Goal: Contribute content

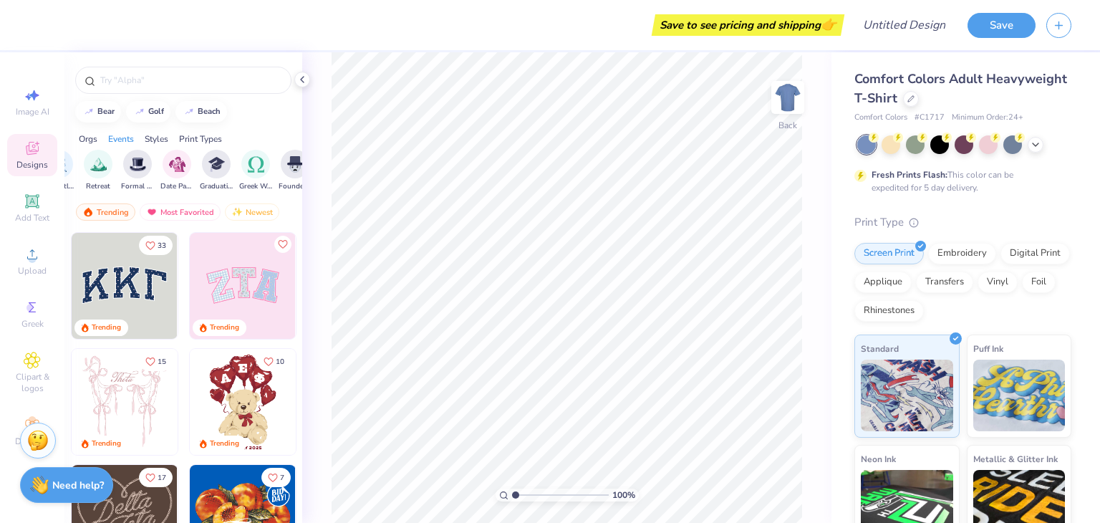
scroll to position [0, 407]
click at [105, 170] on div "filter for Retreat" at bounding box center [96, 162] width 29 height 29
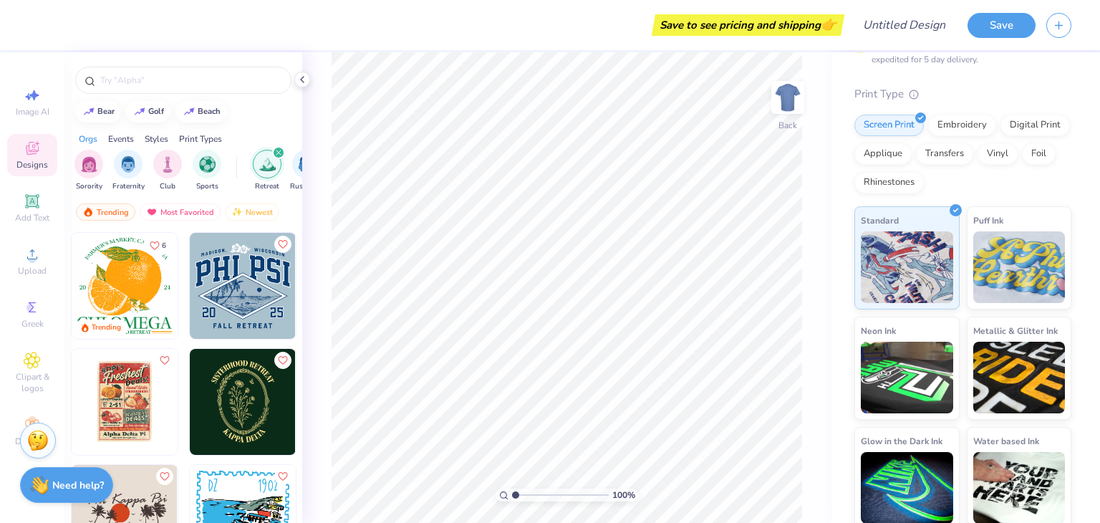
scroll to position [135, 0]
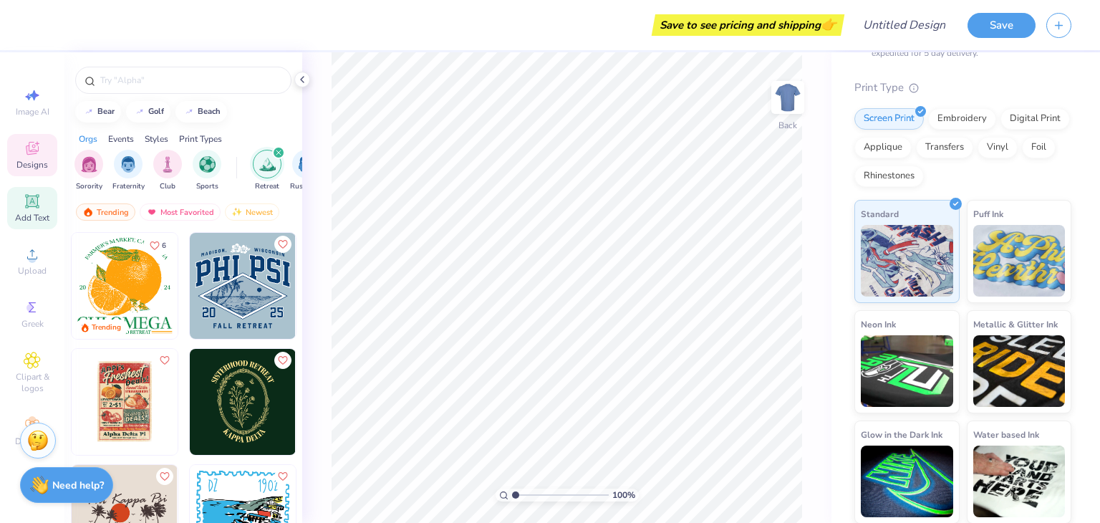
click at [21, 224] on div "Add Text" at bounding box center [32, 208] width 50 height 42
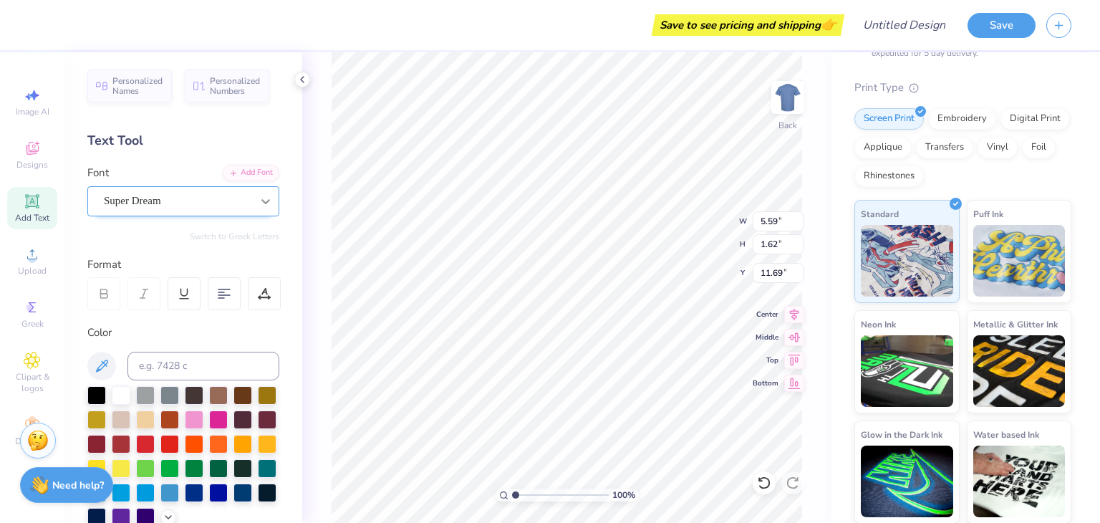
click at [258, 205] on div at bounding box center [266, 201] width 26 height 26
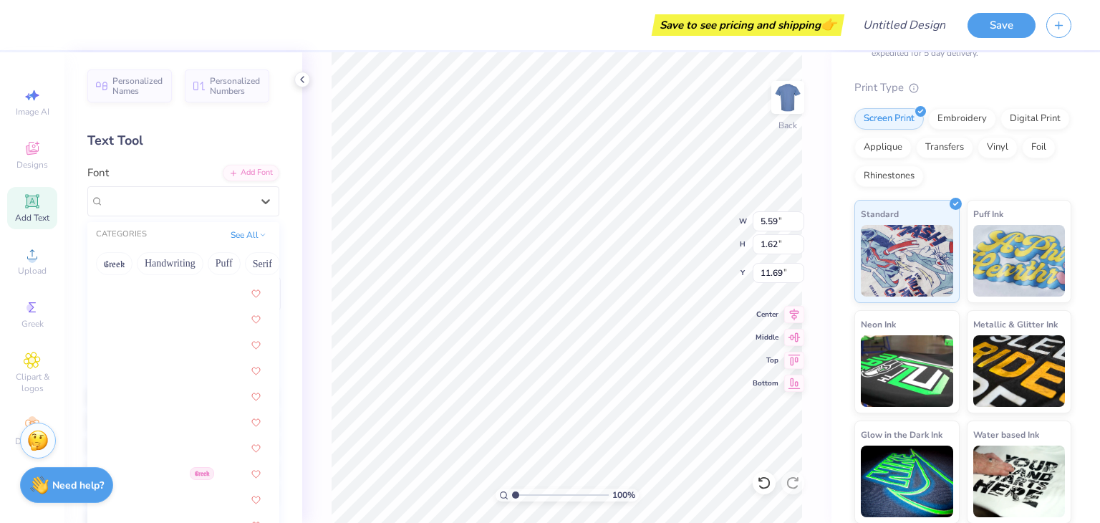
scroll to position [1391, 0]
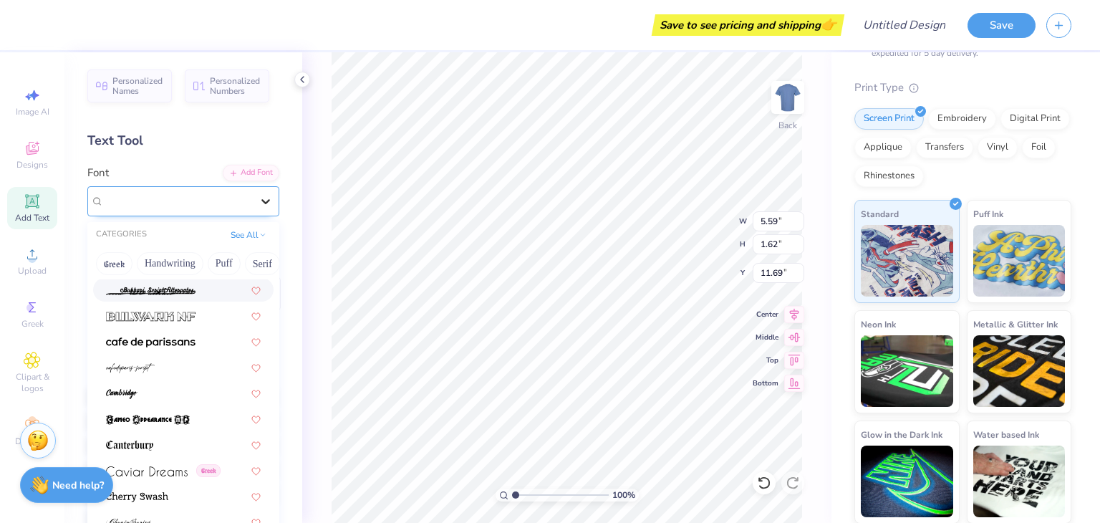
click at [264, 203] on icon at bounding box center [266, 201] width 14 height 14
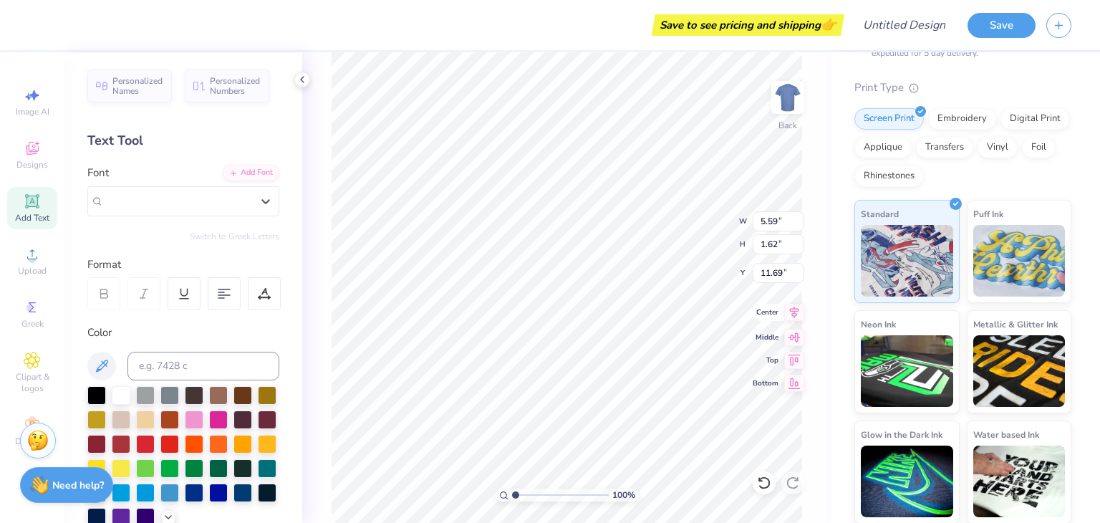
click at [792, 321] on div "100 % Back W 5.59 5.59 " H 1.62 1.62 " Y 11.69 11.69 " Center Middle Top Bottom" at bounding box center [566, 287] width 529 height 470
click at [791, 364] on icon at bounding box center [794, 357] width 20 height 17
click at [793, 342] on icon at bounding box center [794, 335] width 20 height 17
click at [793, 315] on icon at bounding box center [794, 312] width 9 height 12
click at [763, 478] on icon at bounding box center [764, 482] width 14 height 14
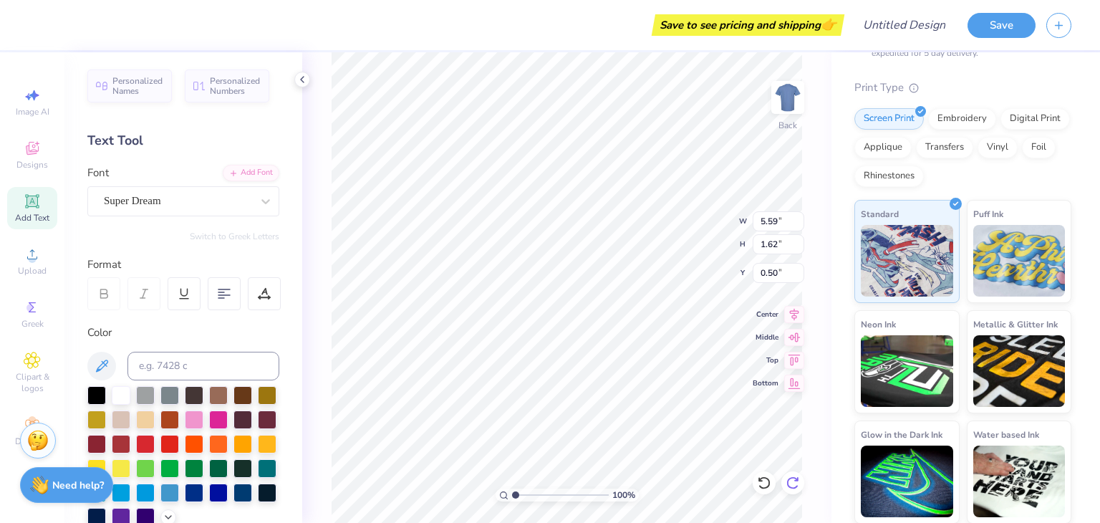
click at [792, 478] on icon at bounding box center [792, 482] width 12 height 13
type input "11.69"
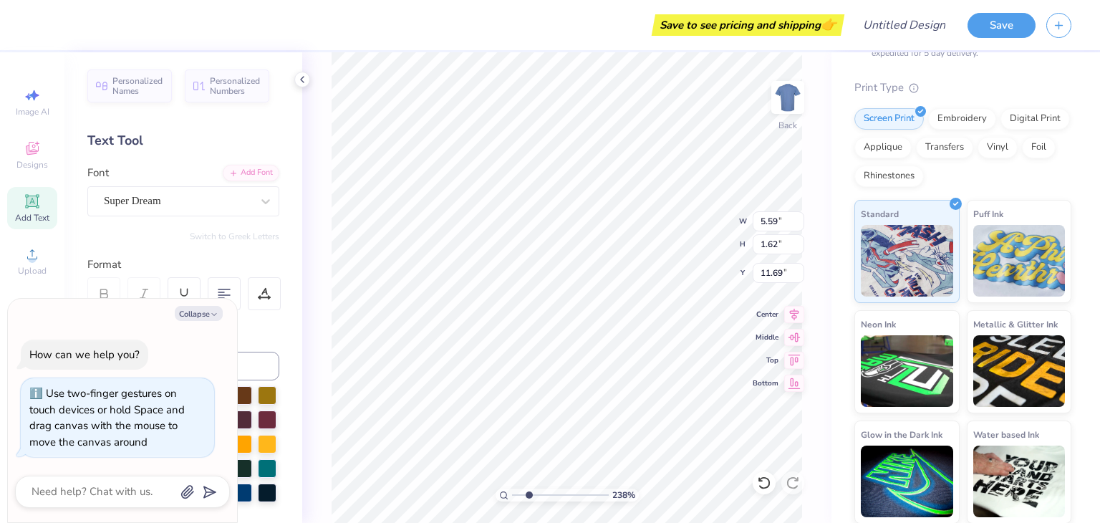
type input "8.82"
type textarea "x"
type input "9.38"
type textarea "x"
type input "1"
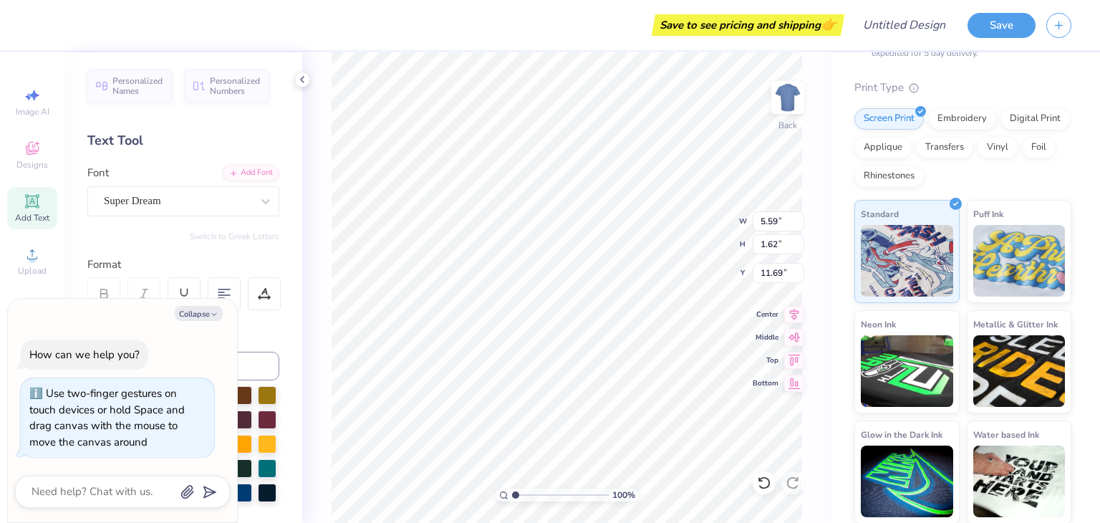
drag, startPoint x: 516, startPoint y: 496, endPoint x: 475, endPoint y: 498, distance: 41.6
click at [512, 498] on input "range" at bounding box center [560, 494] width 97 height 13
click at [221, 313] on button "Collapse" at bounding box center [199, 313] width 48 height 15
type textarea "x"
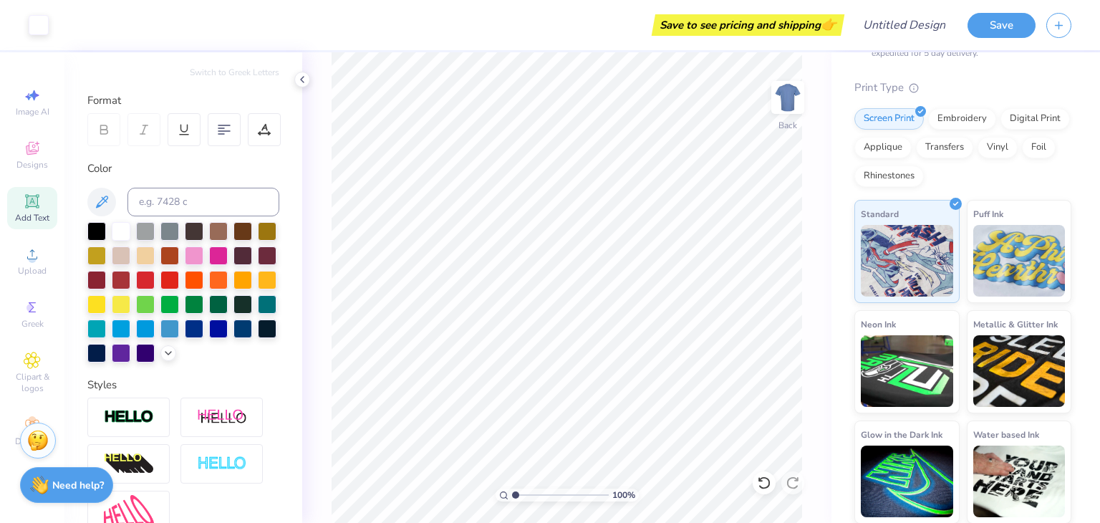
scroll to position [167, 0]
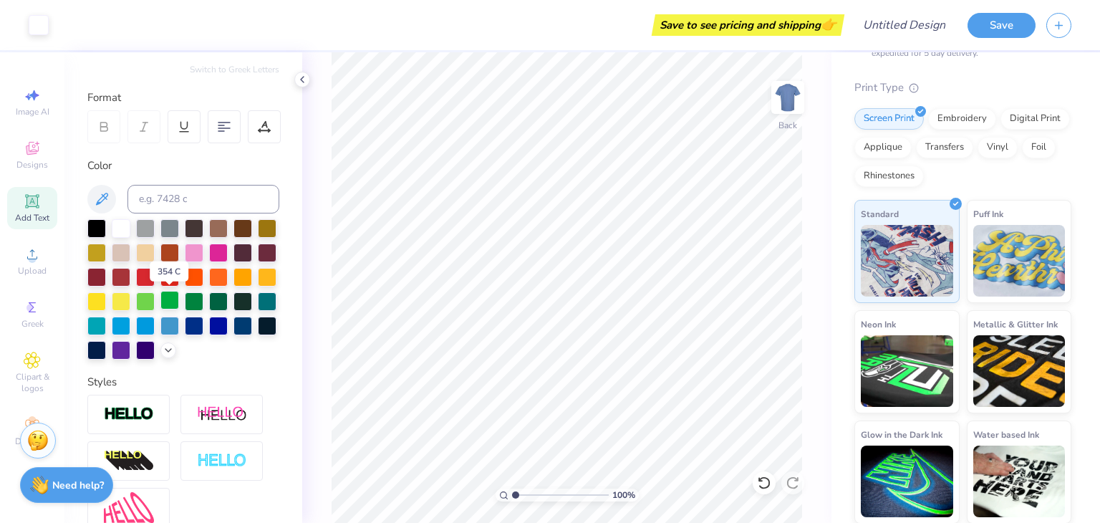
click at [165, 298] on div at bounding box center [169, 300] width 19 height 19
click at [125, 229] on div at bounding box center [121, 227] width 19 height 19
click at [132, 415] on img at bounding box center [129, 414] width 50 height 16
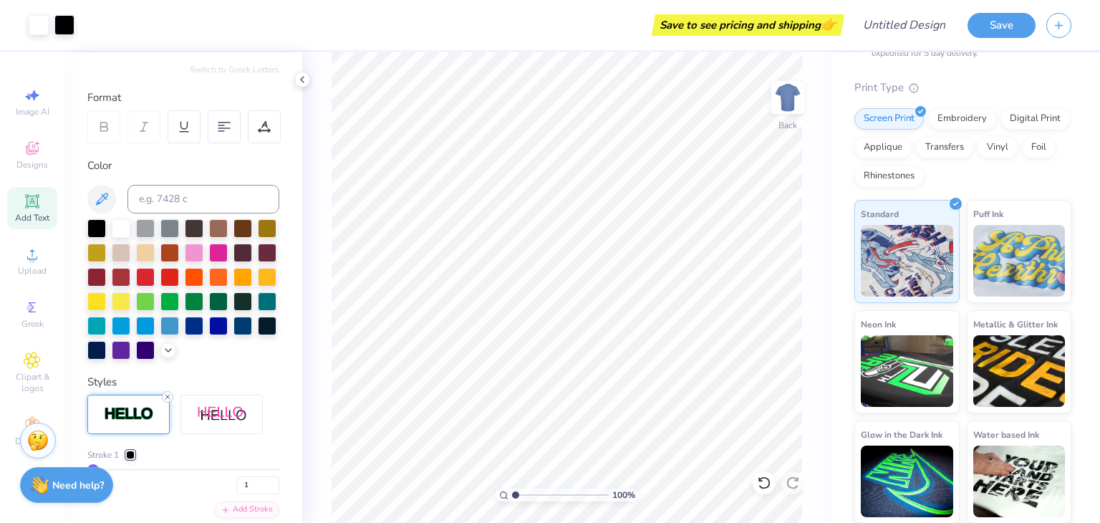
click at [166, 398] on icon at bounding box center [167, 396] width 9 height 9
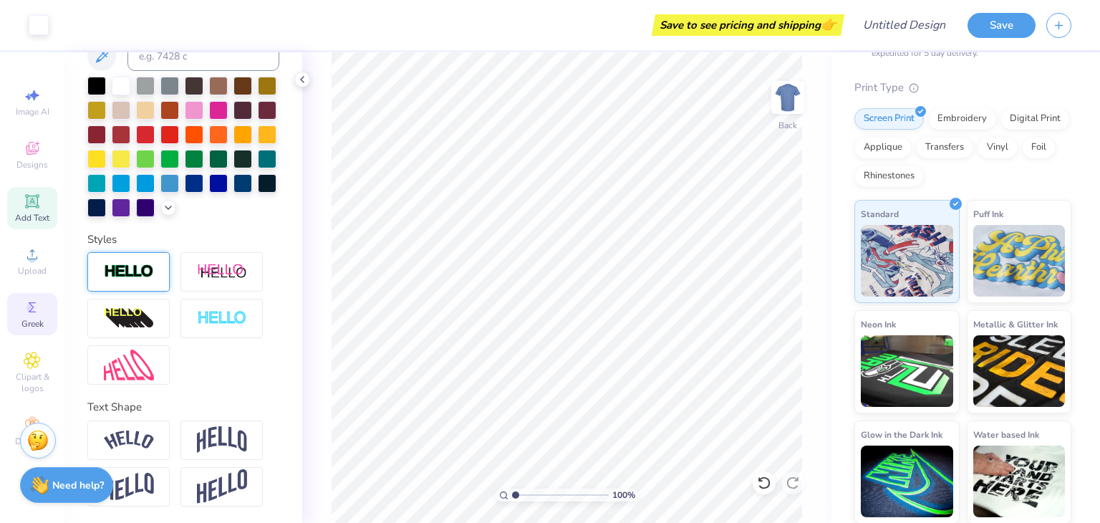
click at [23, 293] on div "Greek" at bounding box center [32, 314] width 50 height 42
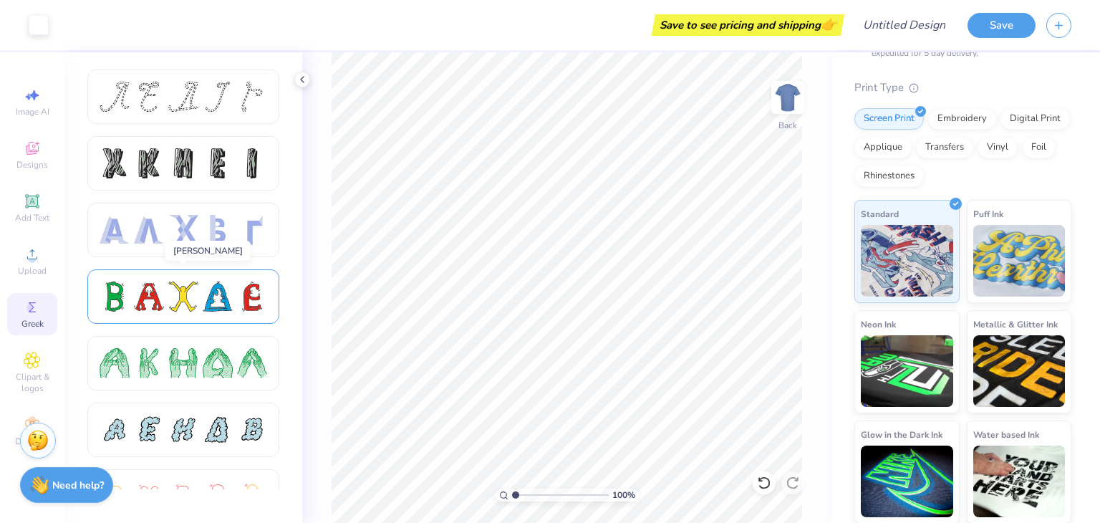
click at [148, 311] on div at bounding box center [149, 296] width 30 height 30
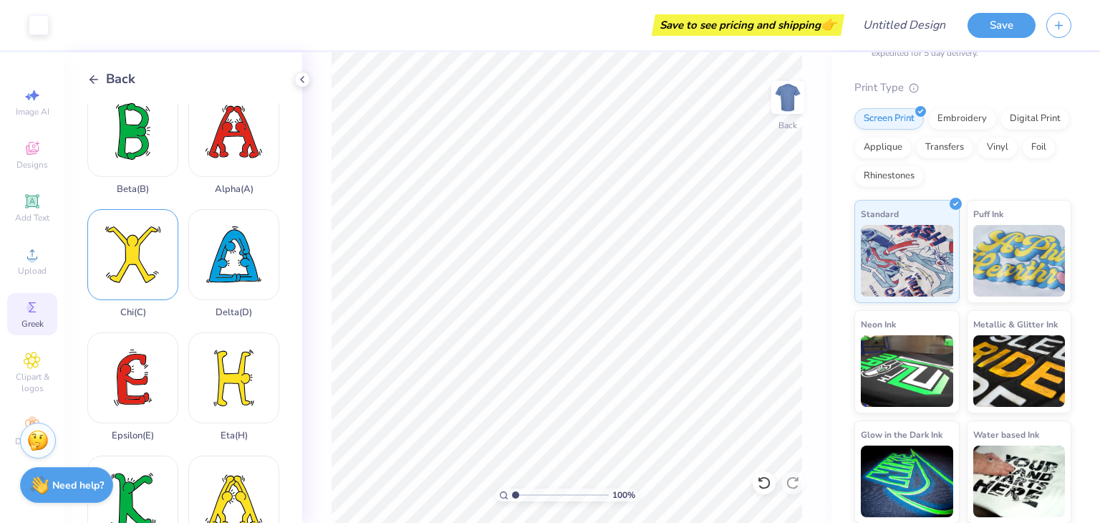
scroll to position [0, 0]
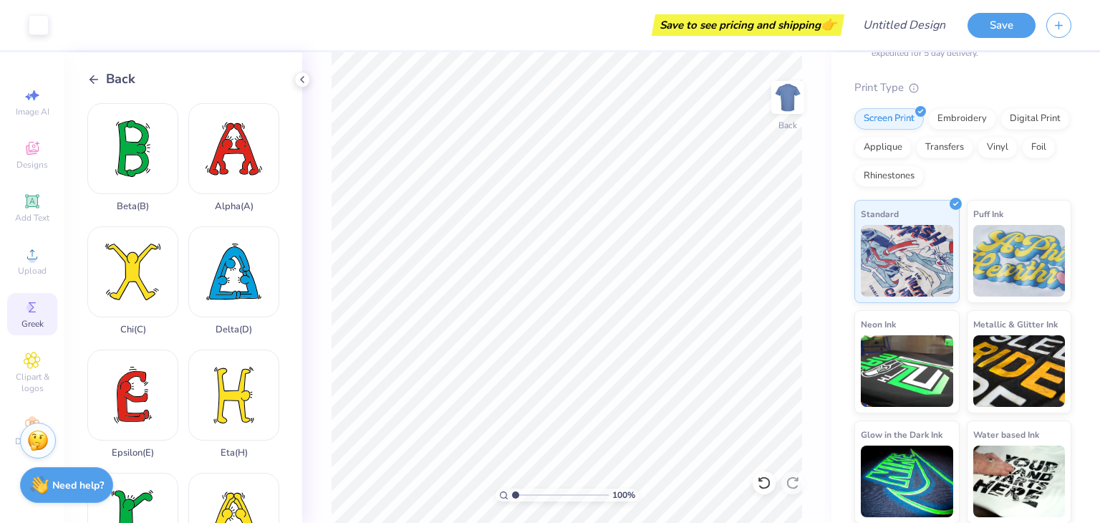
click at [110, 84] on span "Back" at bounding box center [120, 78] width 29 height 19
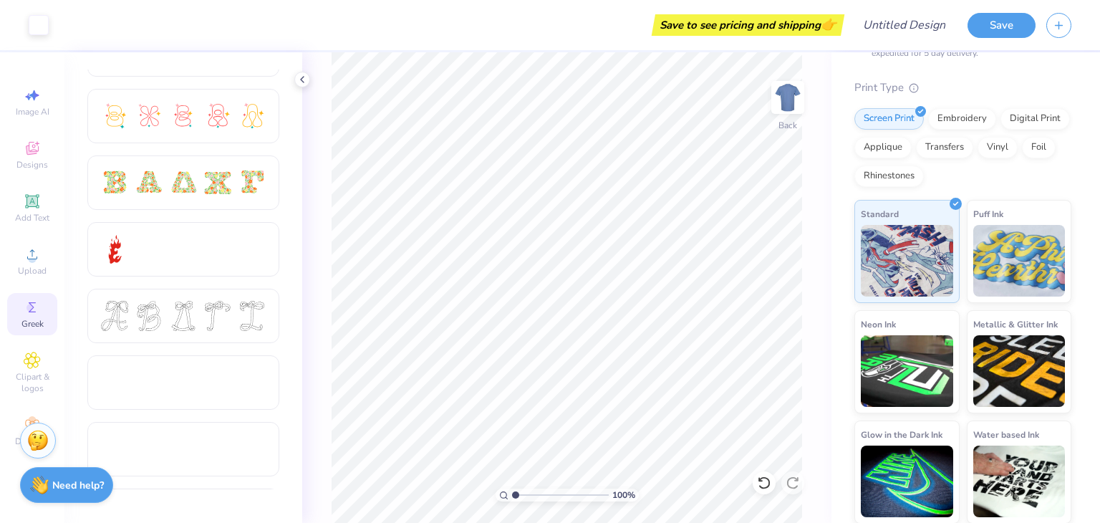
scroll to position [392, 0]
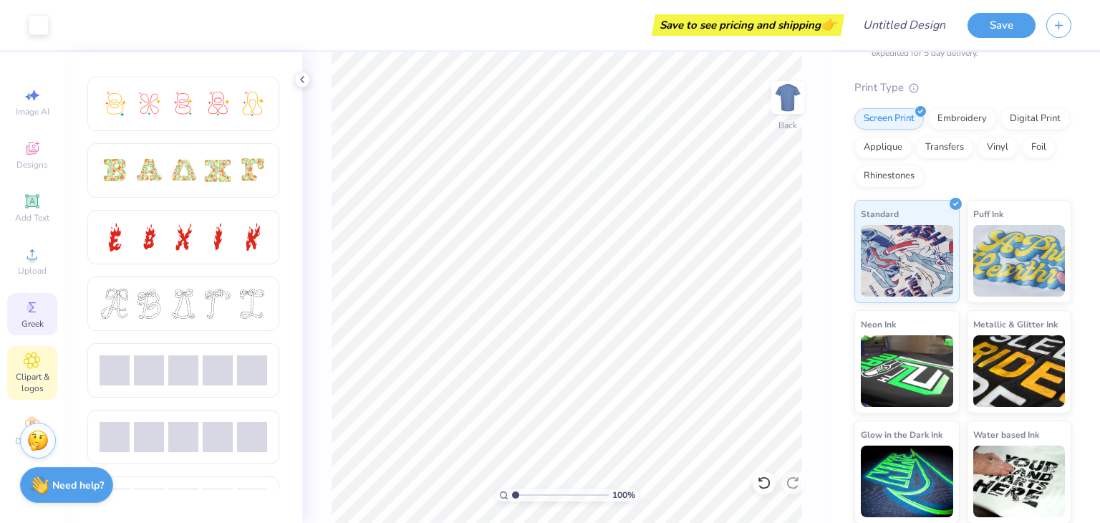
click at [27, 369] on div "Clipart & logos" at bounding box center [32, 373] width 50 height 54
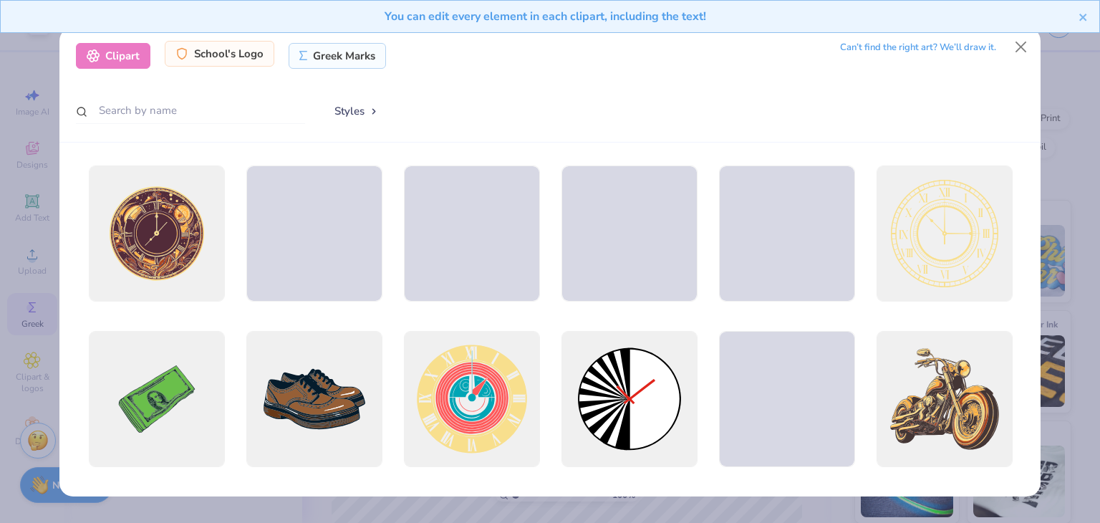
click at [255, 49] on div "School's Logo" at bounding box center [220, 54] width 110 height 26
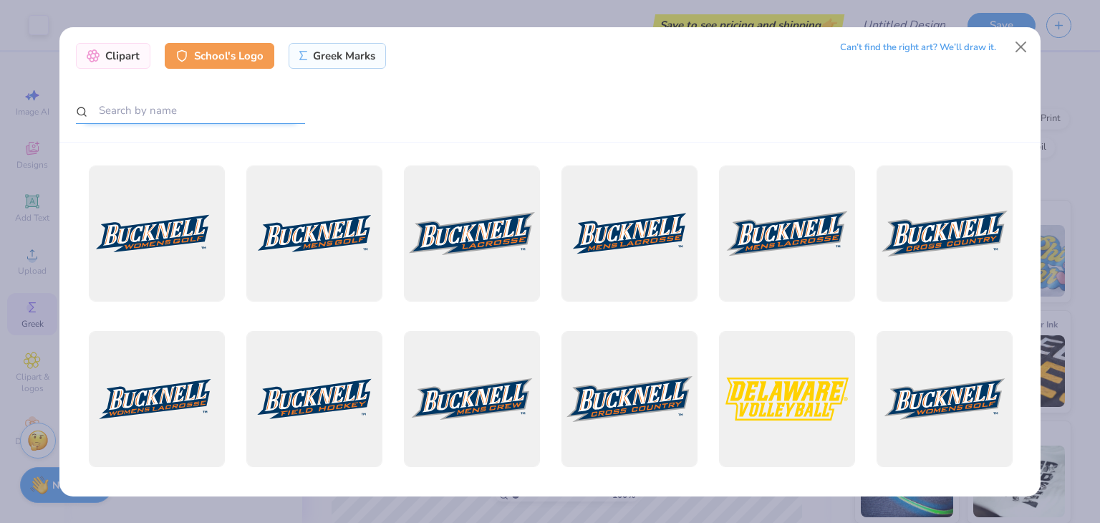
click at [211, 113] on input "text" at bounding box center [190, 110] width 229 height 26
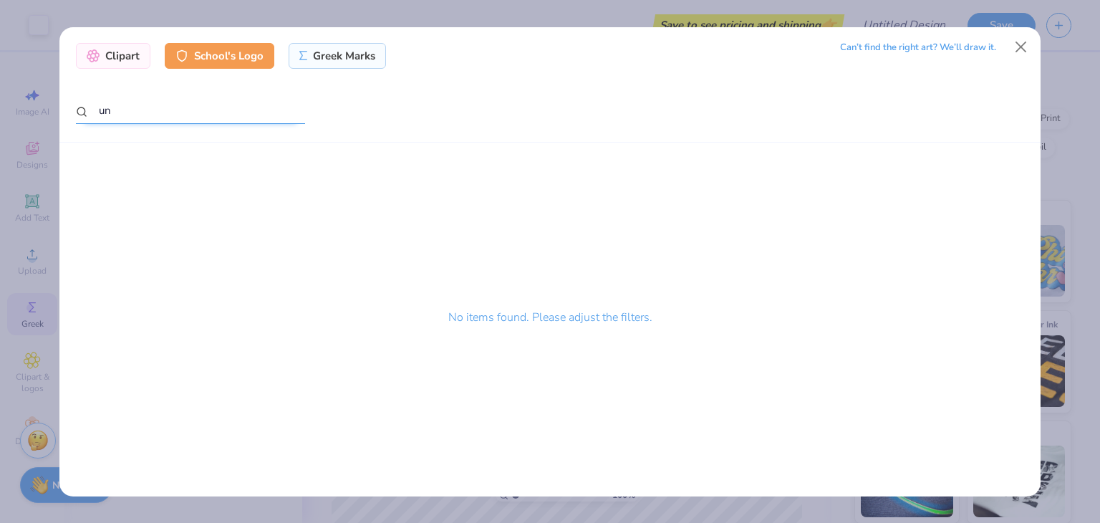
type input "u"
type input "san"
type input "[GEOGRAPHIC_DATA]"
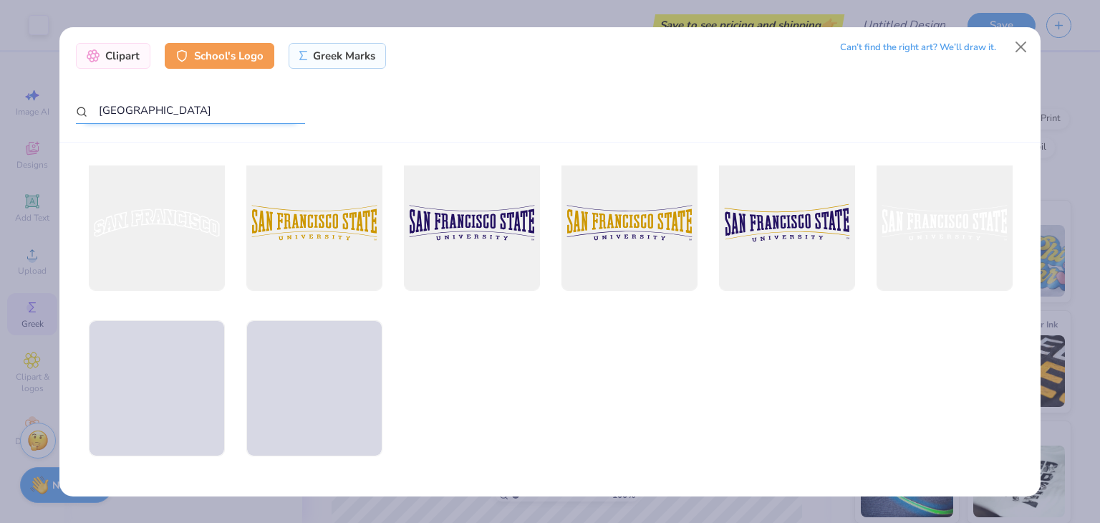
scroll to position [3159, 0]
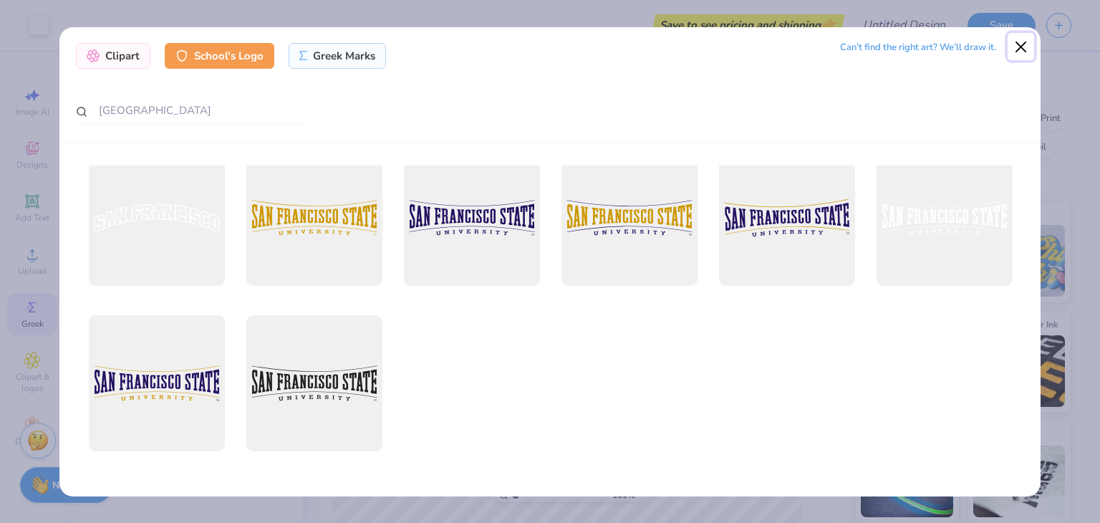
click at [1023, 40] on button "Close" at bounding box center [1021, 46] width 27 height 27
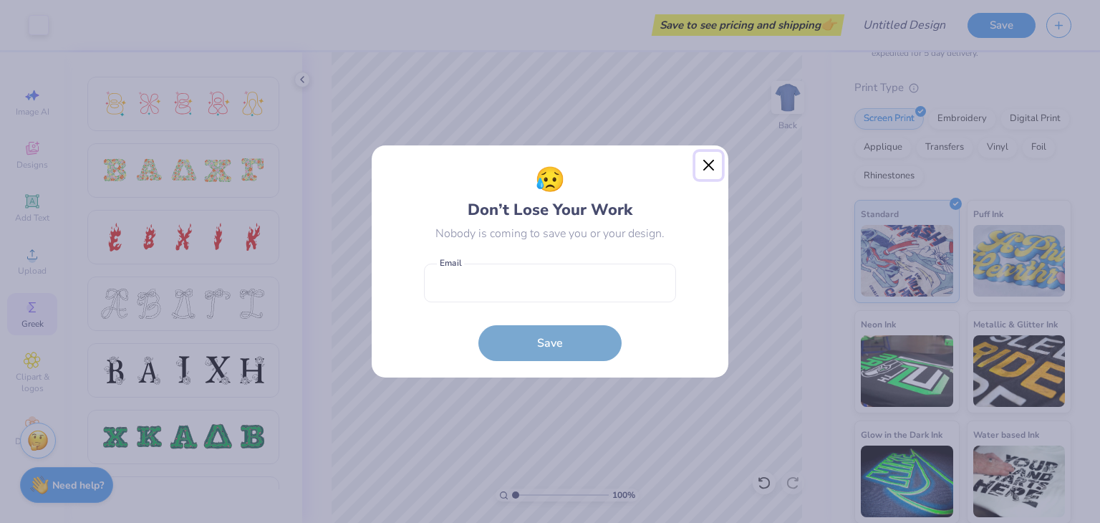
click at [708, 165] on button "Close" at bounding box center [708, 165] width 27 height 27
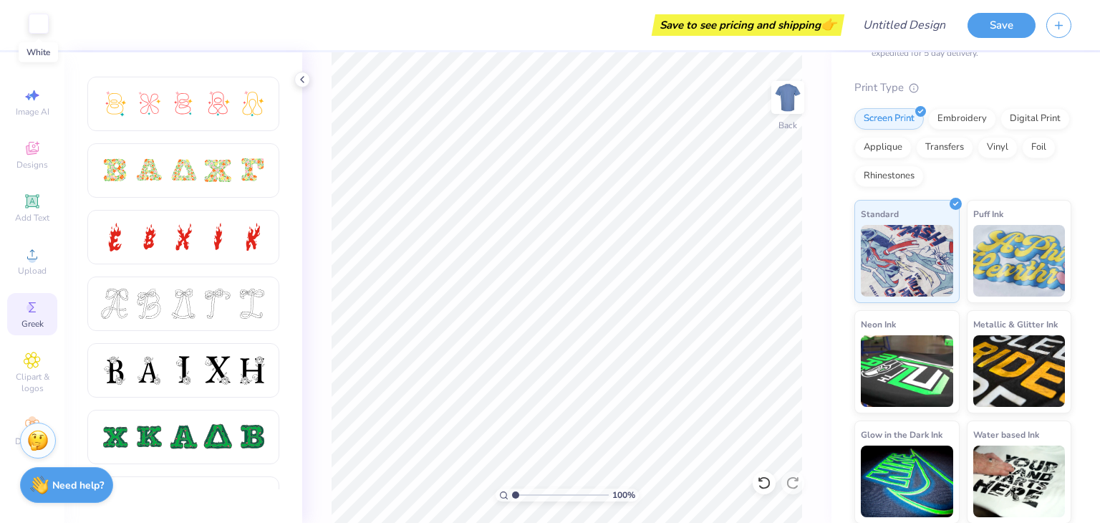
click at [42, 25] on div at bounding box center [39, 24] width 20 height 20
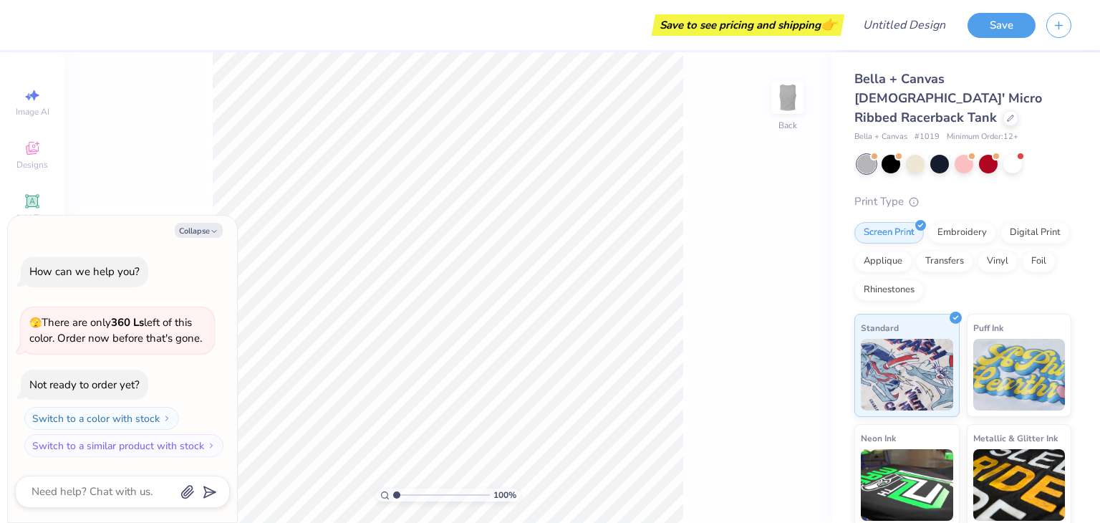
type textarea "x"
